Goal: Check status

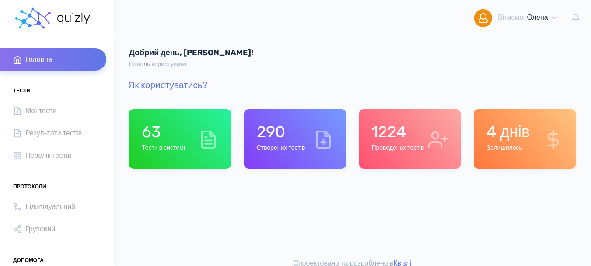
click at [388, 148] on h6 "Проведених тестів" at bounding box center [398, 147] width 53 height 7
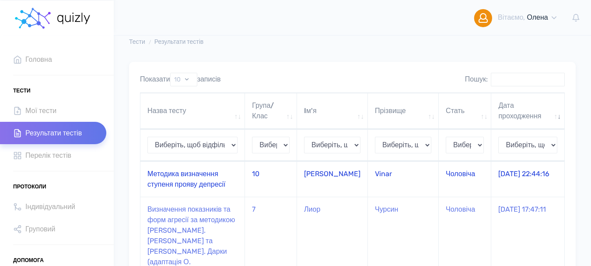
scroll to position [44, 0]
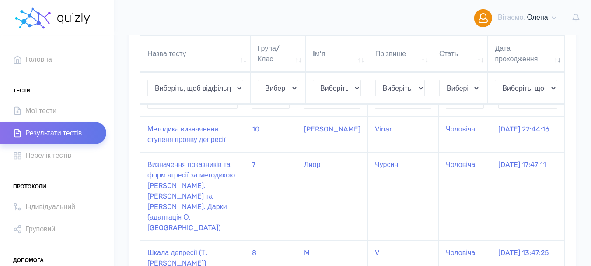
scroll to position [88, 0]
